Goal: Find specific page/section: Find specific page/section

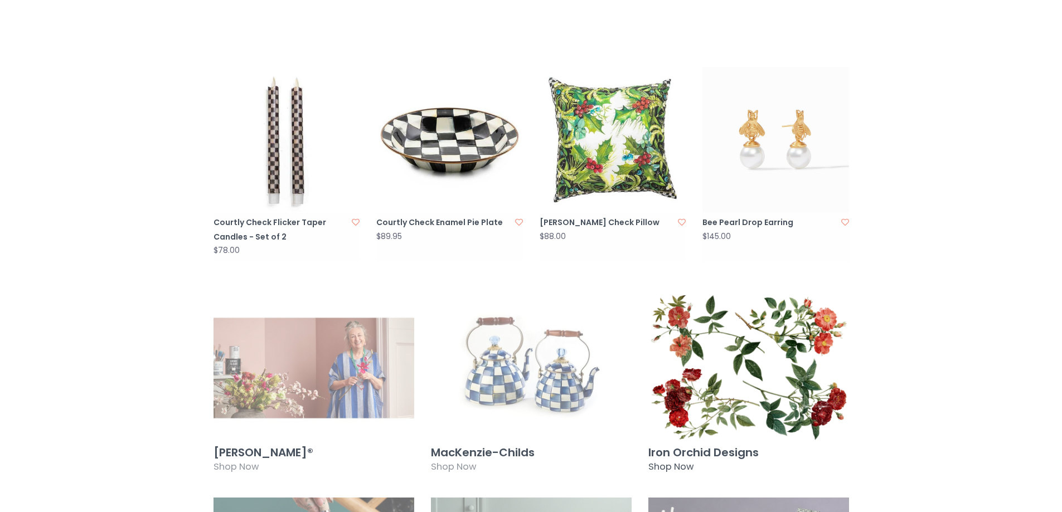
scroll to position [669, 0]
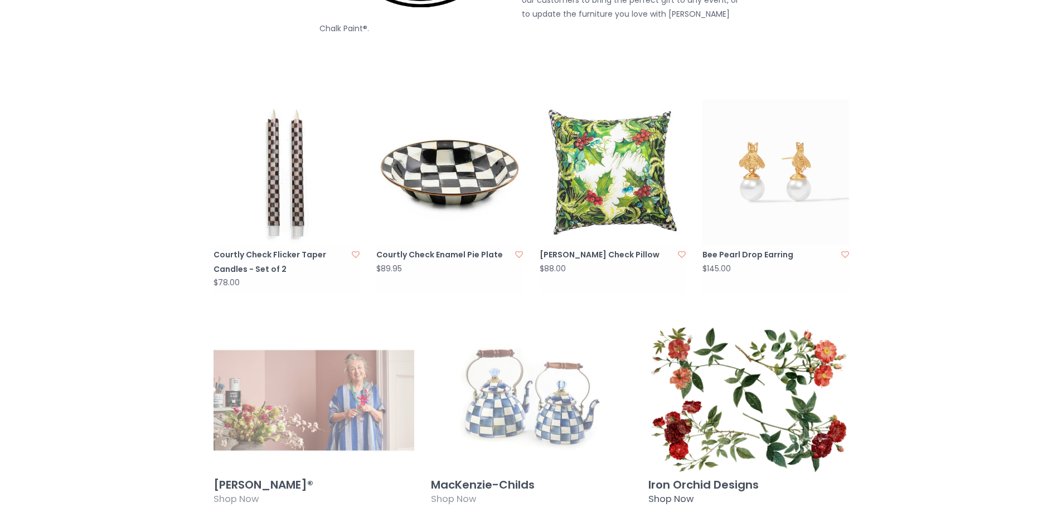
click at [755, 378] on img at bounding box center [748, 400] width 201 height 145
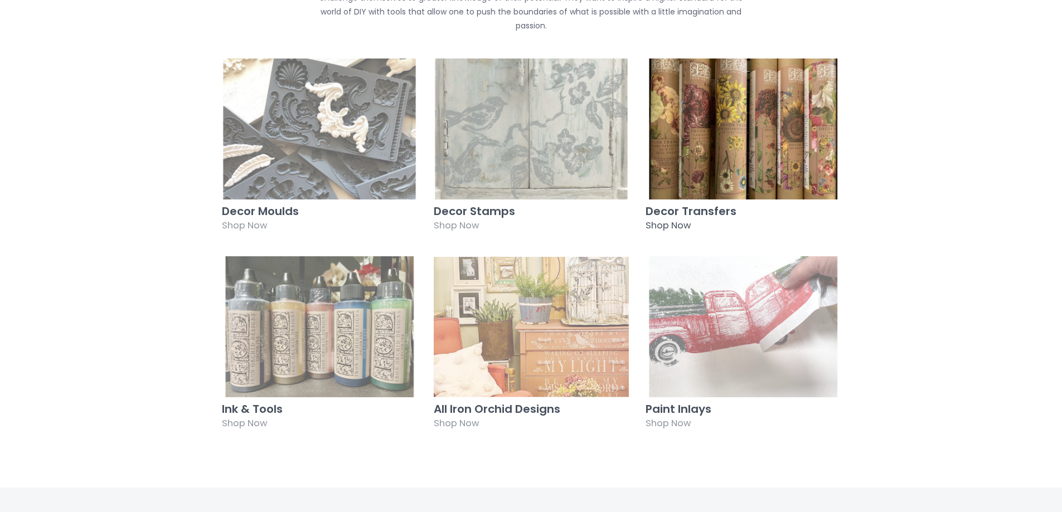
scroll to position [557, 0]
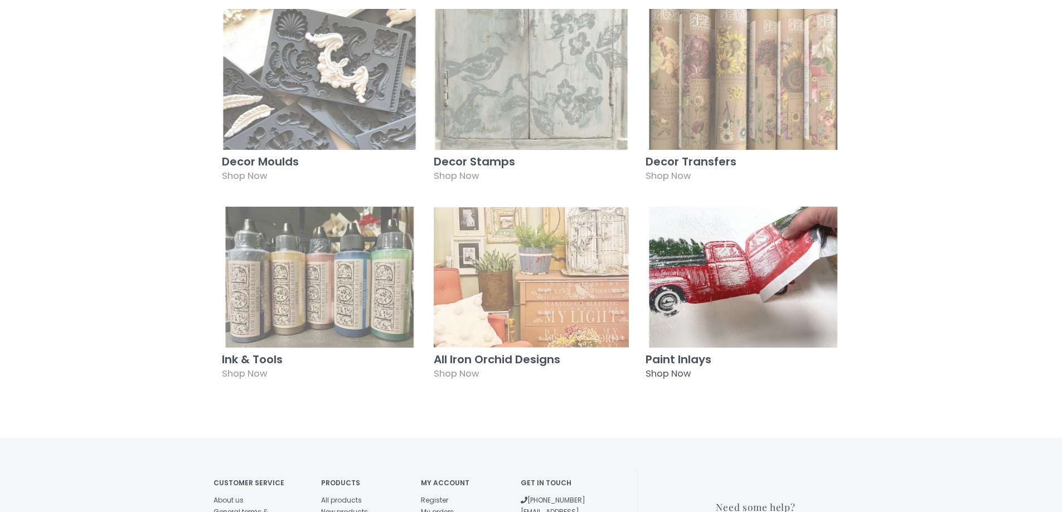
click at [718, 251] on img at bounding box center [742, 277] width 195 height 141
